Goal: Transaction & Acquisition: Book appointment/travel/reservation

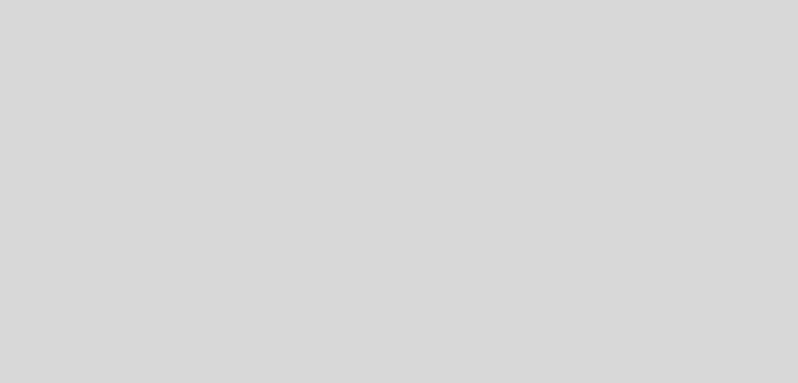
select select "es"
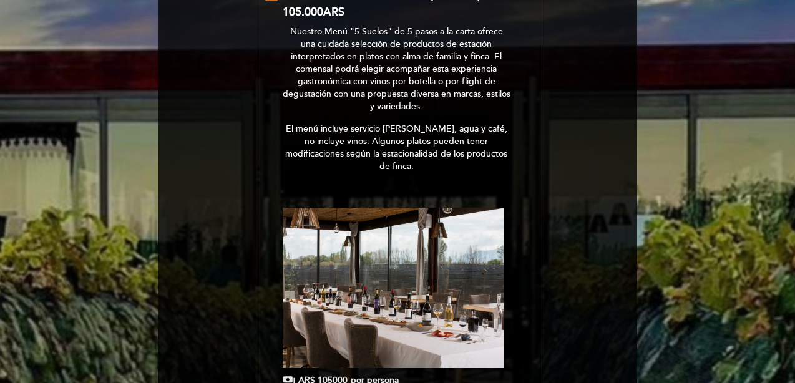
scroll to position [300, 0]
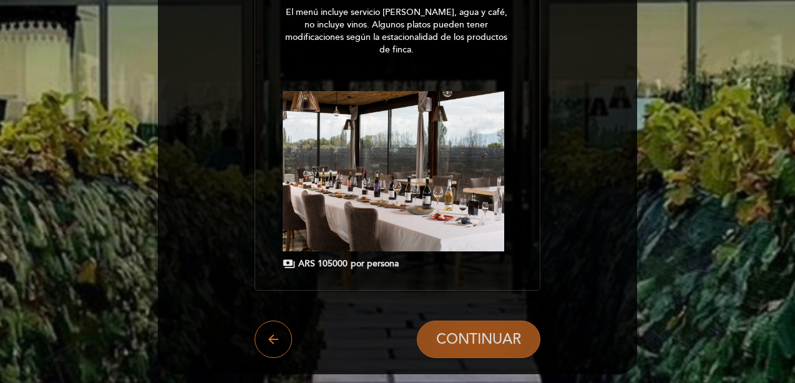
click at [482, 331] on span "CONTINUAR" at bounding box center [478, 339] width 85 height 17
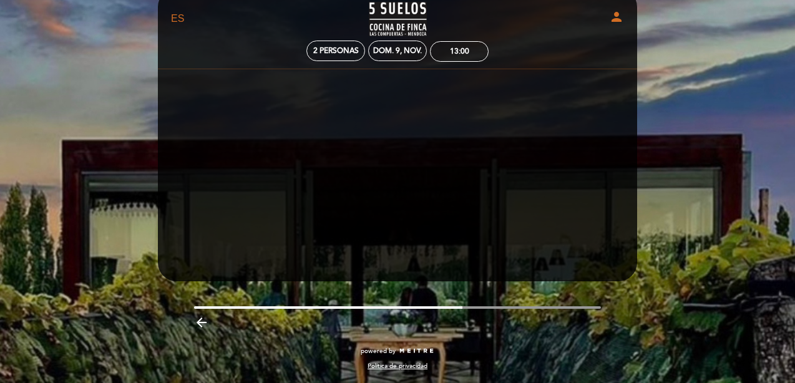
scroll to position [27, 0]
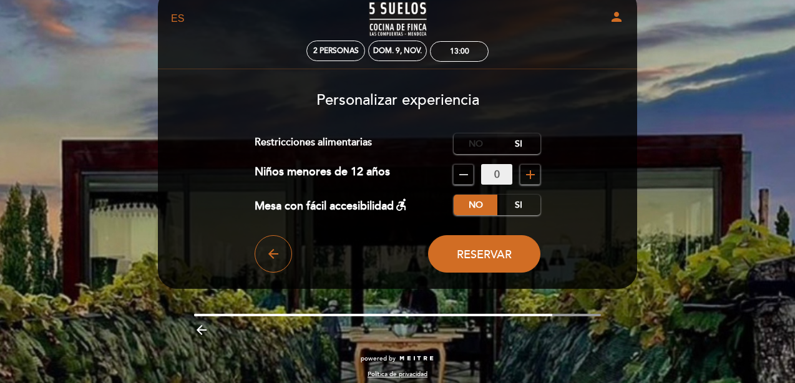
click at [476, 145] on label "No" at bounding box center [475, 143] width 44 height 21
click at [485, 177] on input "0" at bounding box center [496, 174] width 31 height 21
click at [467, 203] on label "No" at bounding box center [475, 205] width 44 height 21
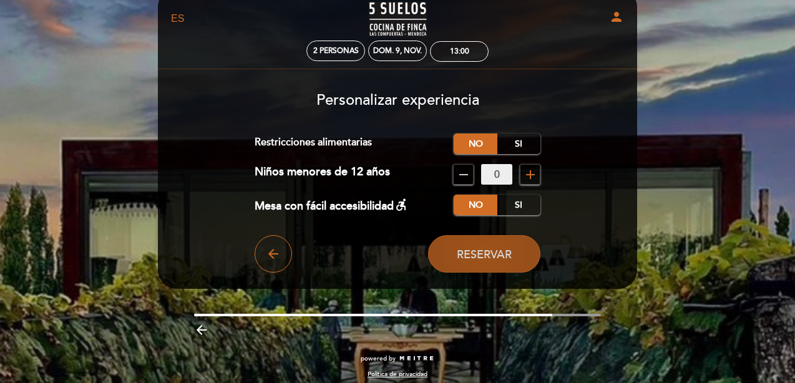
click at [454, 260] on button "Reservar" at bounding box center [484, 253] width 112 height 37
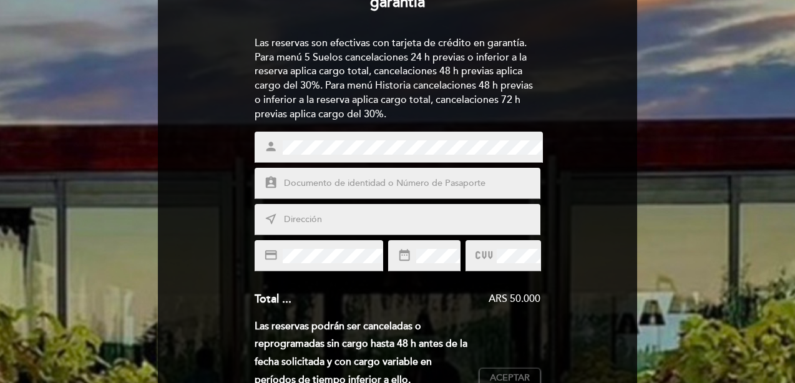
scroll to position [147, 0]
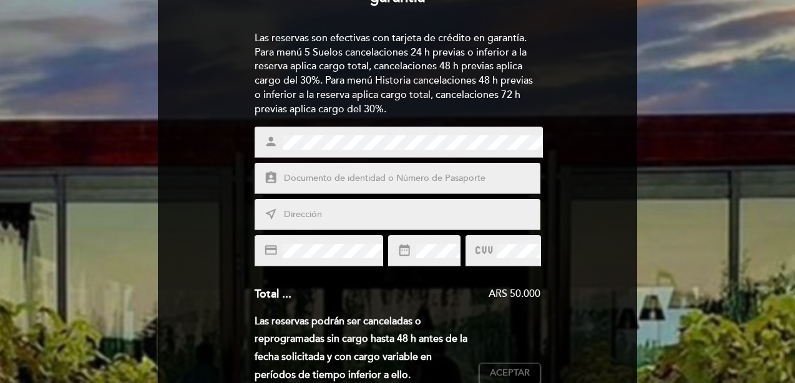
click at [315, 178] on input "text" at bounding box center [412, 179] width 259 height 14
type input "17316055"
click at [352, 212] on input "text" at bounding box center [412, 215] width 259 height 14
type input "[PERSON_NAME] 3594, CABA"
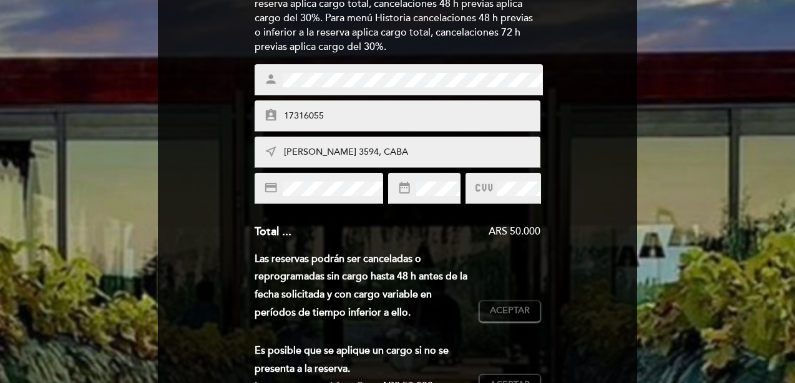
scroll to position [213, 0]
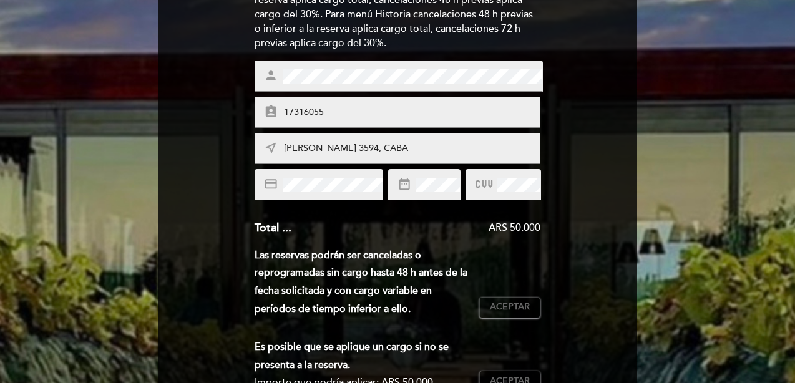
click at [492, 185] on icon at bounding box center [483, 184] width 17 height 21
click at [483, 191] on icon at bounding box center [483, 184] width 17 height 21
click at [484, 183] on icon at bounding box center [483, 184] width 17 height 21
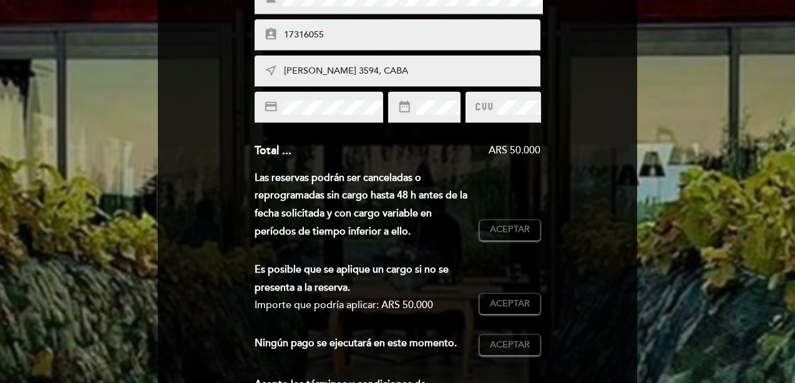
scroll to position [303, 0]
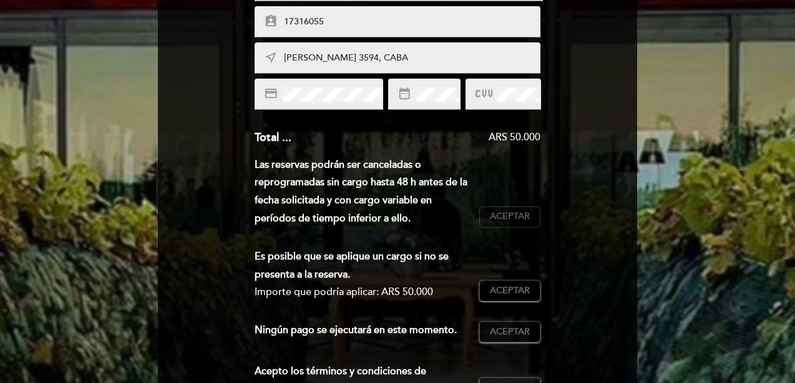
click at [488, 213] on button "Aceptar Aceptado" at bounding box center [509, 216] width 61 height 21
click at [496, 303] on div "Es posible que se aplique un cargo si no se presenta a la reserva. Importe que …" at bounding box center [397, 280] width 286 height 64
click at [494, 293] on span "Aceptar" at bounding box center [510, 290] width 40 height 13
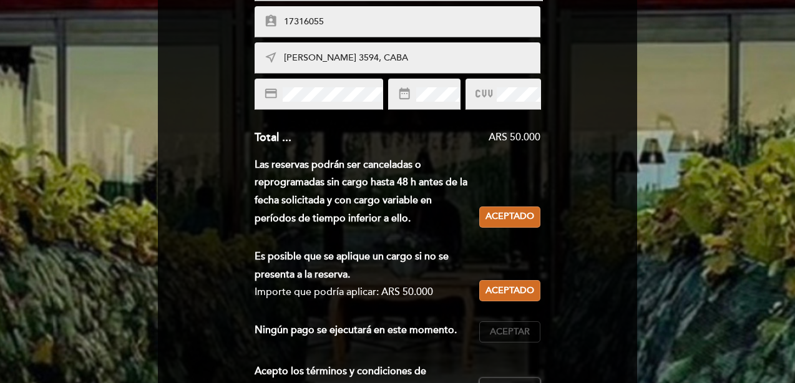
click at [496, 332] on span "Aceptar" at bounding box center [510, 332] width 40 height 13
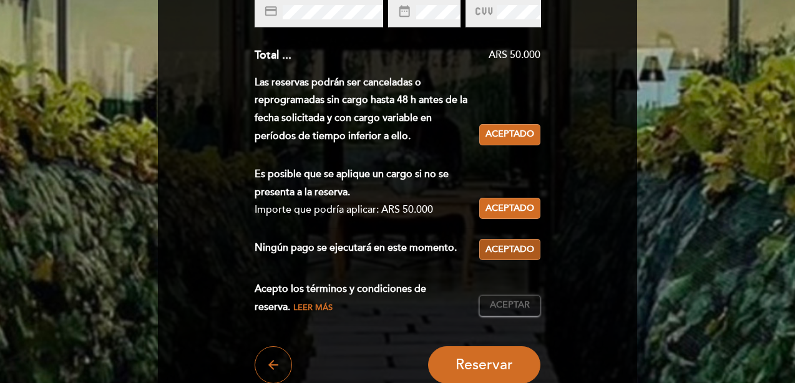
scroll to position [401, 0]
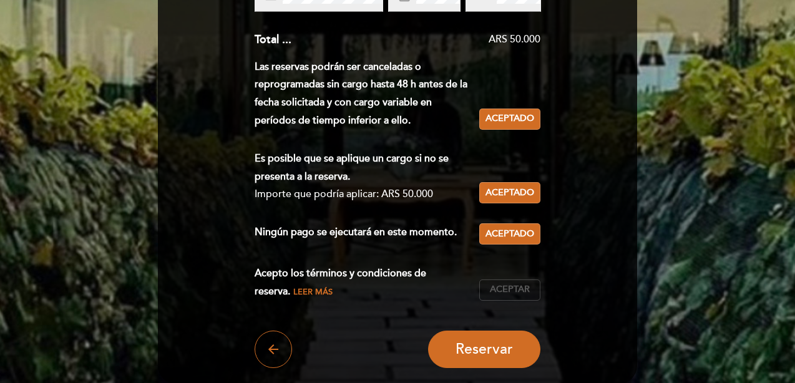
click at [487, 289] on button "Aceptar Aceptado" at bounding box center [509, 289] width 61 height 21
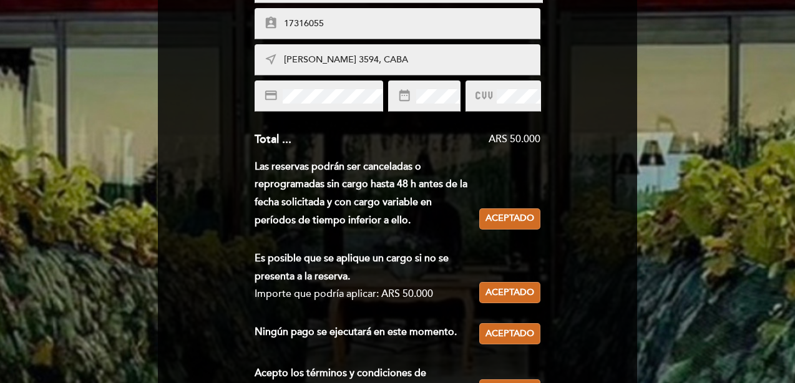
scroll to position [210, 0]
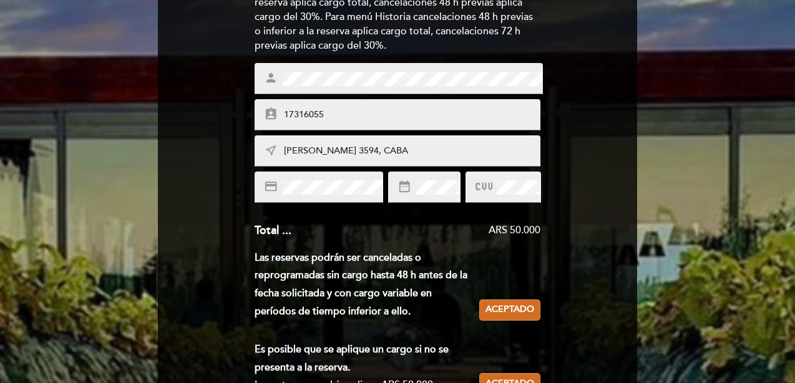
click at [485, 188] on icon at bounding box center [483, 187] width 17 height 21
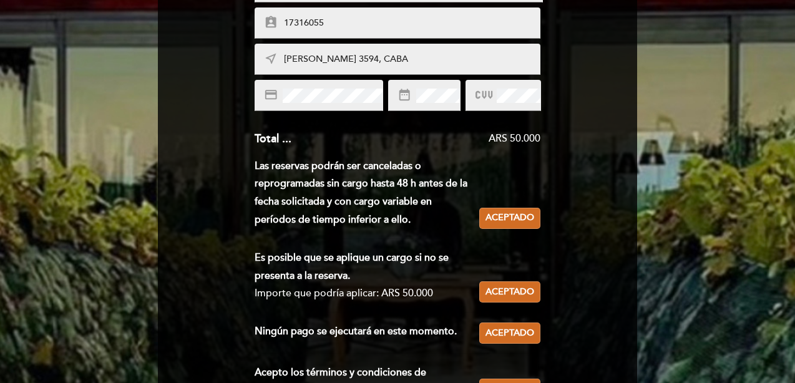
scroll to position [407, 0]
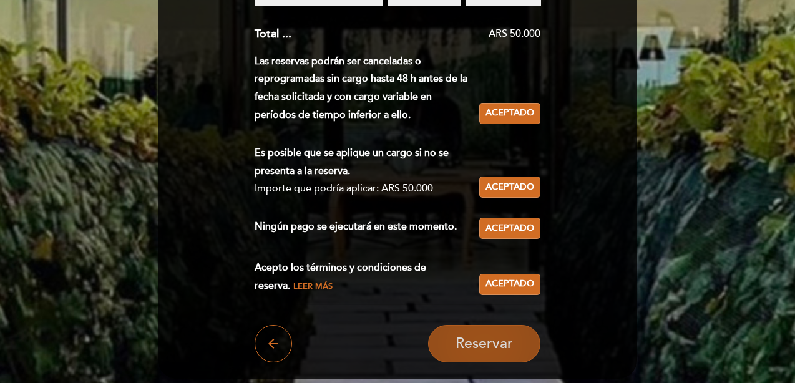
click at [460, 339] on span "Reservar" at bounding box center [483, 343] width 57 height 17
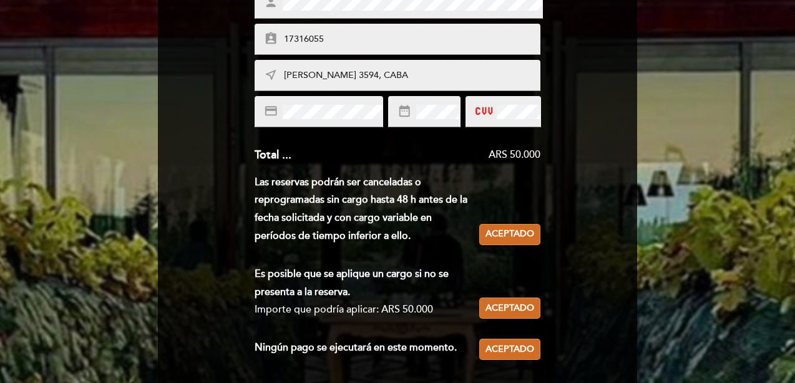
scroll to position [236, 0]
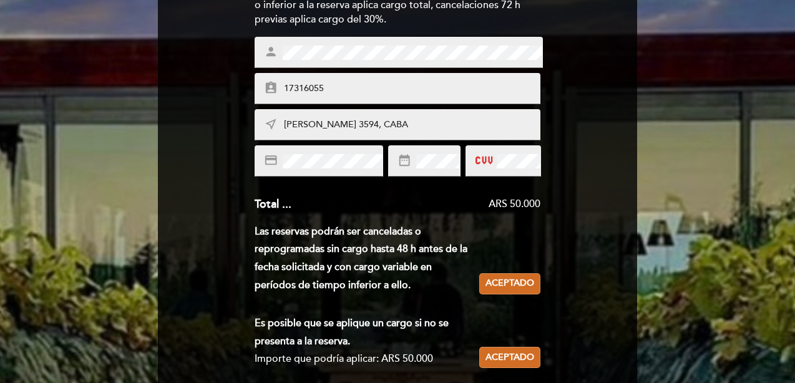
click at [473, 162] on div at bounding box center [502, 160] width 75 height 31
click at [485, 162] on icon at bounding box center [483, 160] width 17 height 21
click at [486, 162] on icon at bounding box center [483, 160] width 17 height 21
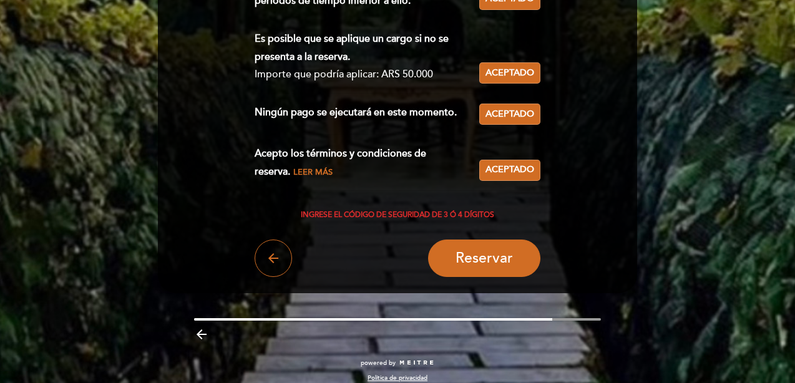
scroll to position [533, 0]
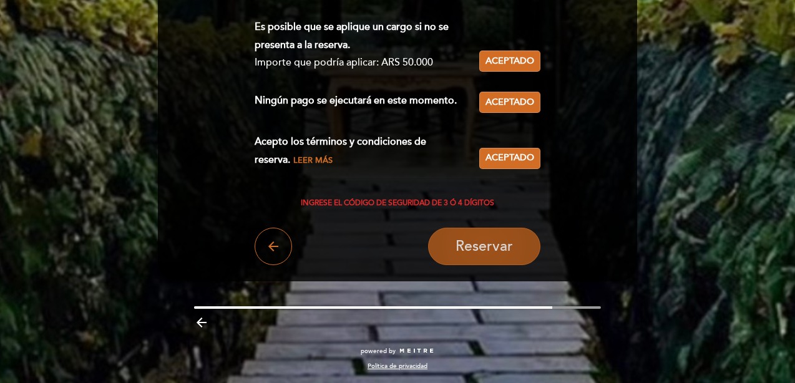
click at [500, 246] on span "Reservar" at bounding box center [483, 246] width 57 height 17
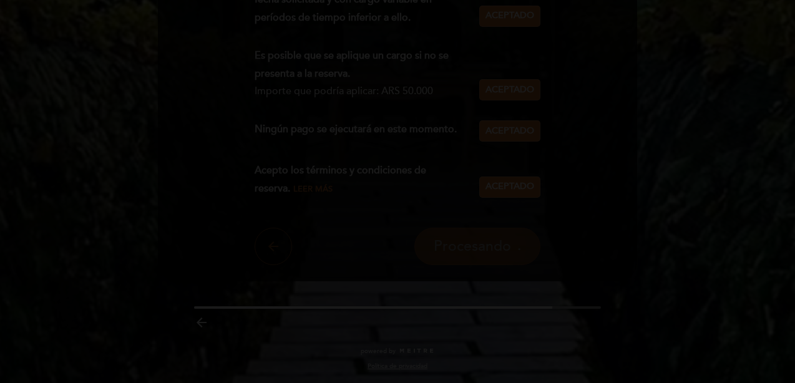
scroll to position [0, 0]
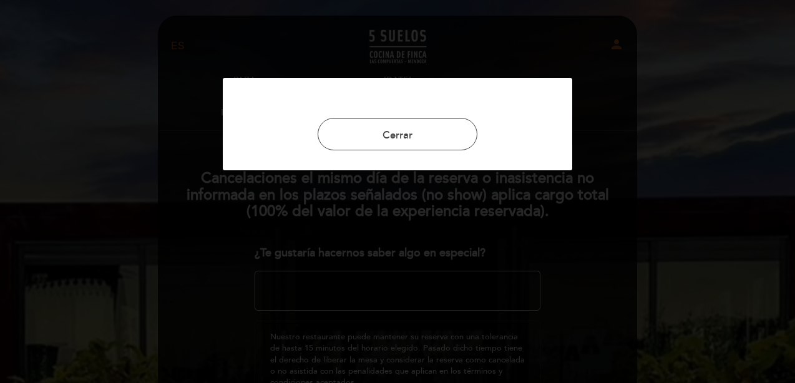
click at [608, 162] on div at bounding box center [397, 191] width 795 height 383
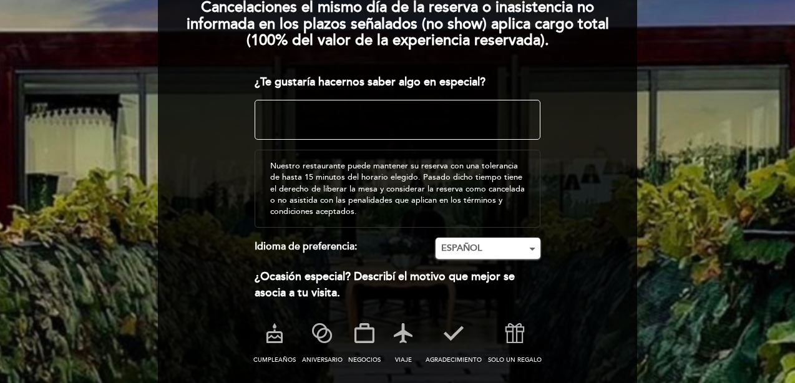
scroll to position [171, 0]
click at [513, 332] on icon at bounding box center [514, 333] width 32 height 32
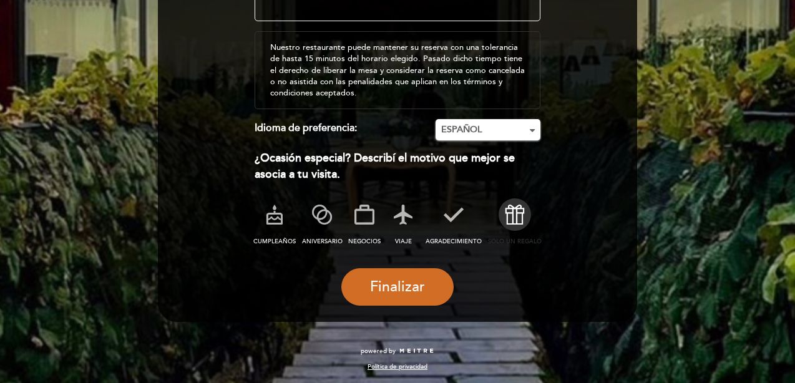
scroll to position [289, 0]
click at [432, 284] on button "Finalizar" at bounding box center [397, 286] width 112 height 37
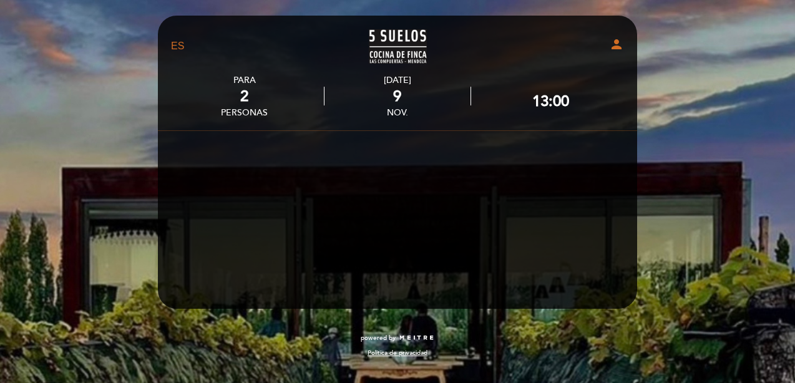
scroll to position [0, 0]
